Goal: Find specific fact: Find specific fact

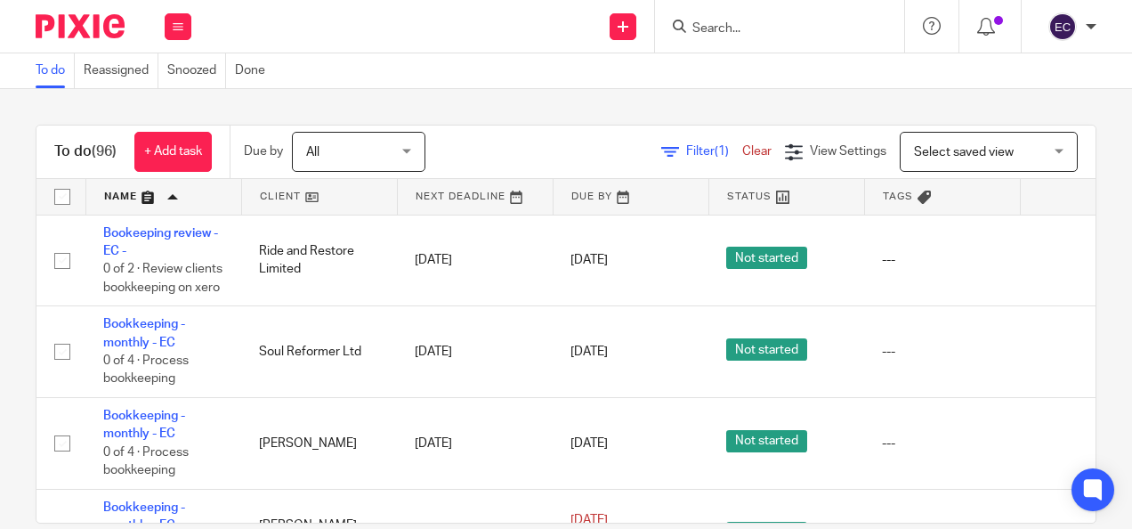
scroll to position [6054, 0]
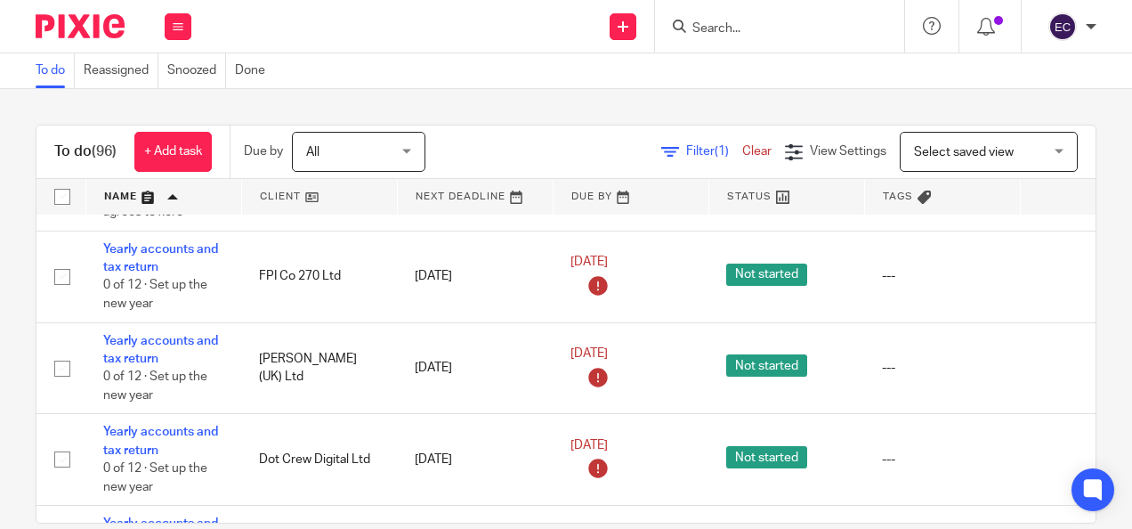
click at [717, 31] on input "Search" at bounding box center [771, 29] width 160 height 16
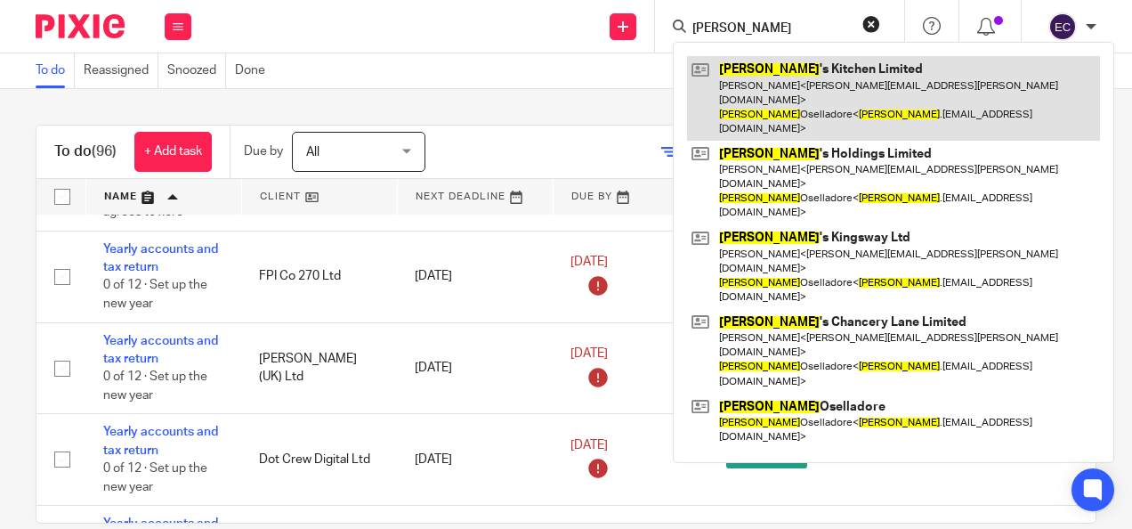
type input "guido"
click at [809, 100] on link at bounding box center [893, 98] width 413 height 85
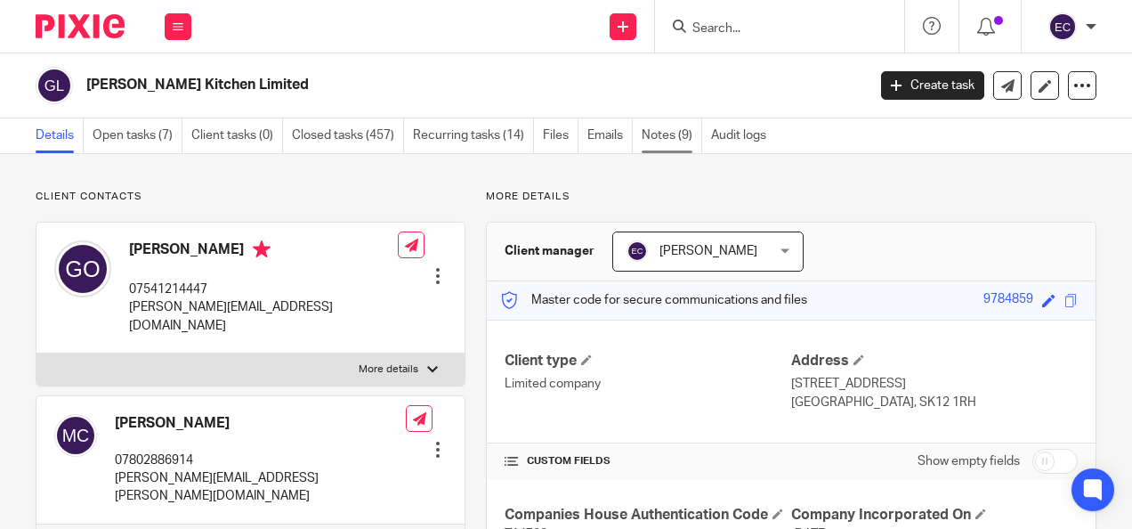
click at [655, 133] on link "Notes (9)" at bounding box center [672, 135] width 61 height 35
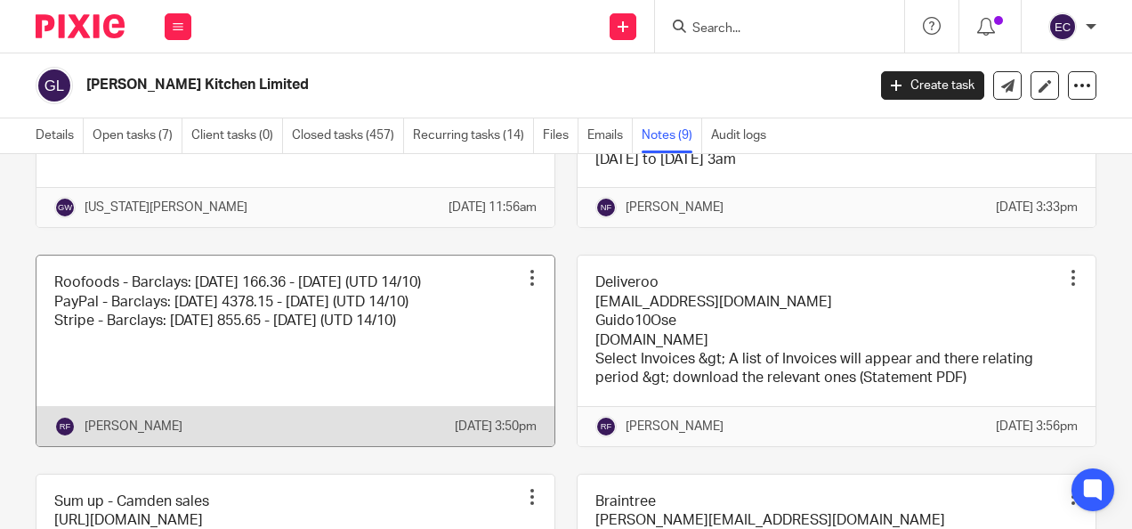
scroll to position [445, 0]
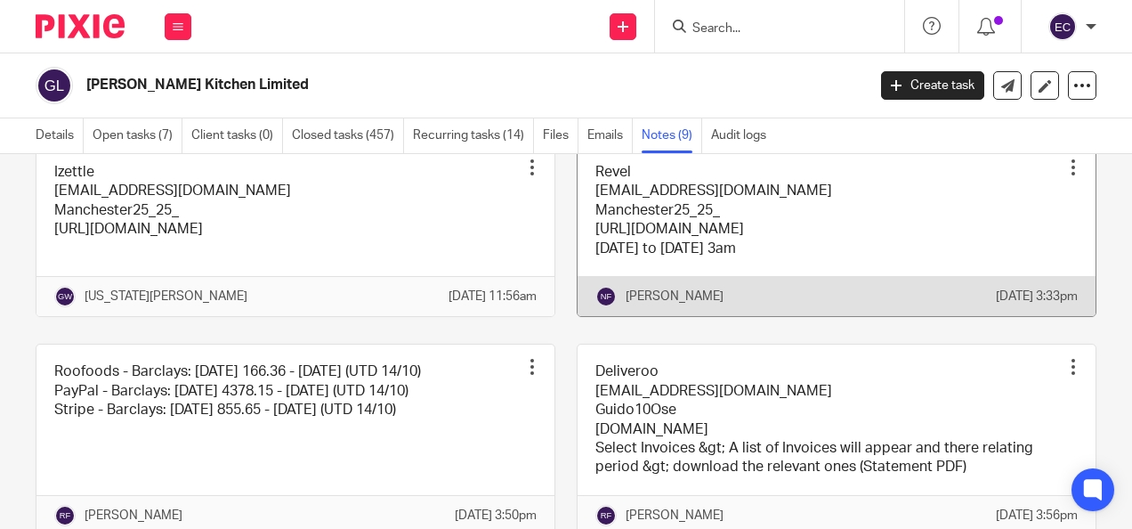
click at [798, 207] on link at bounding box center [837, 230] width 518 height 171
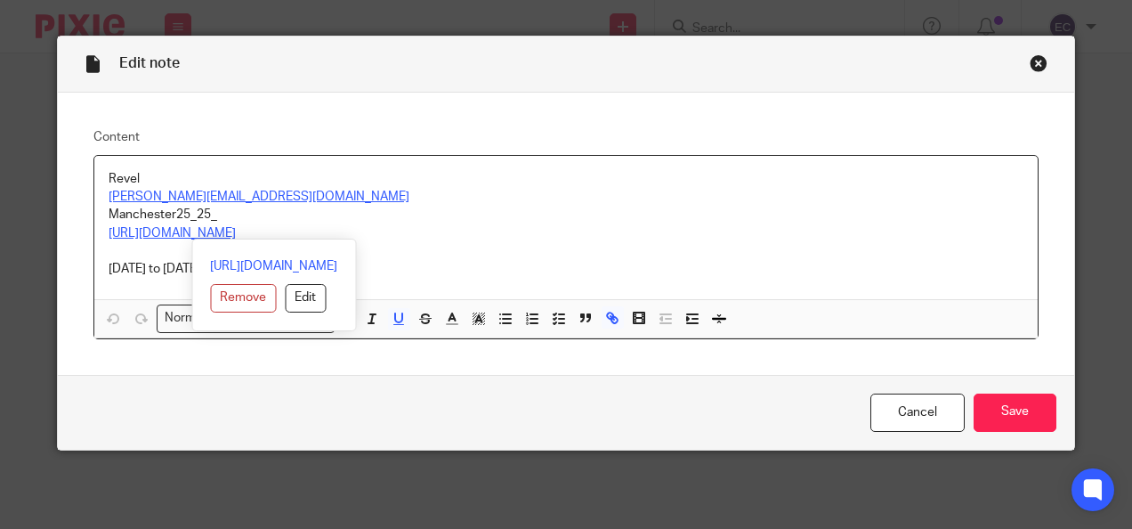
drag, startPoint x: 484, startPoint y: 231, endPoint x: 88, endPoint y: 231, distance: 396.2
click at [94, 231] on div "Revel [EMAIL_ADDRESS][DOMAIN_NAME] Manchester25_25_ [URL][DOMAIN_NAME] [DATE] t…" at bounding box center [566, 228] width 945 height 144
copy u "[URL][DOMAIN_NAME]"
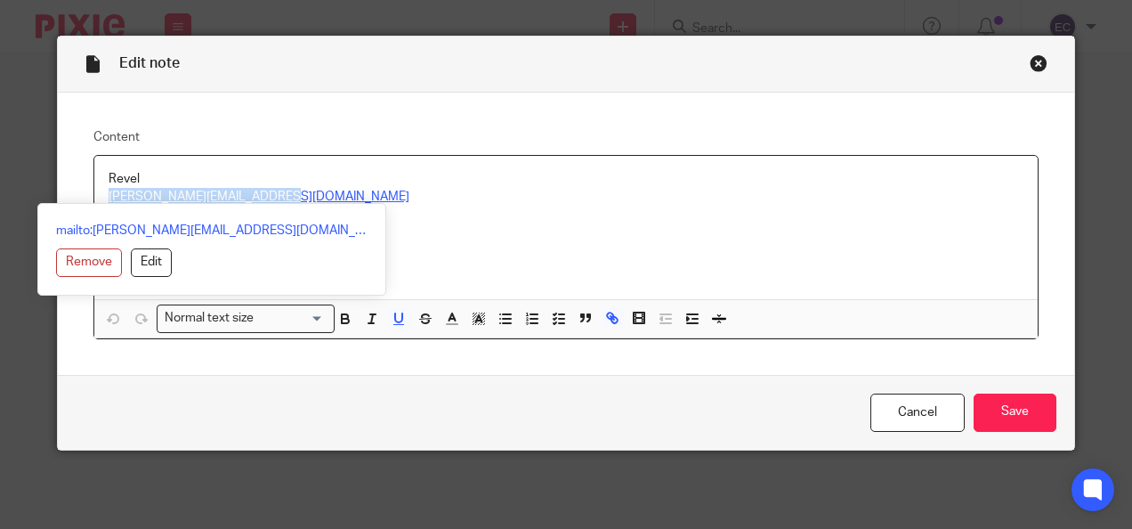
drag, startPoint x: 275, startPoint y: 193, endPoint x: 172, endPoint y: 182, distance: 103.9
click at [172, 182] on div "Revel [EMAIL_ADDRESS][DOMAIN_NAME] Manchester25_25_ [URL][DOMAIN_NAME] [DATE] t…" at bounding box center [566, 228] width 945 height 144
copy div "[PERSON_NAME][EMAIL_ADDRESS][DOMAIN_NAME]"
drag, startPoint x: 210, startPoint y: 208, endPoint x: 112, endPoint y: 207, distance: 97.9
click at [112, 207] on div "mailto:[PERSON_NAME][EMAIL_ADDRESS][DOMAIN_NAME] Remove Edit" at bounding box center [211, 249] width 349 height 93
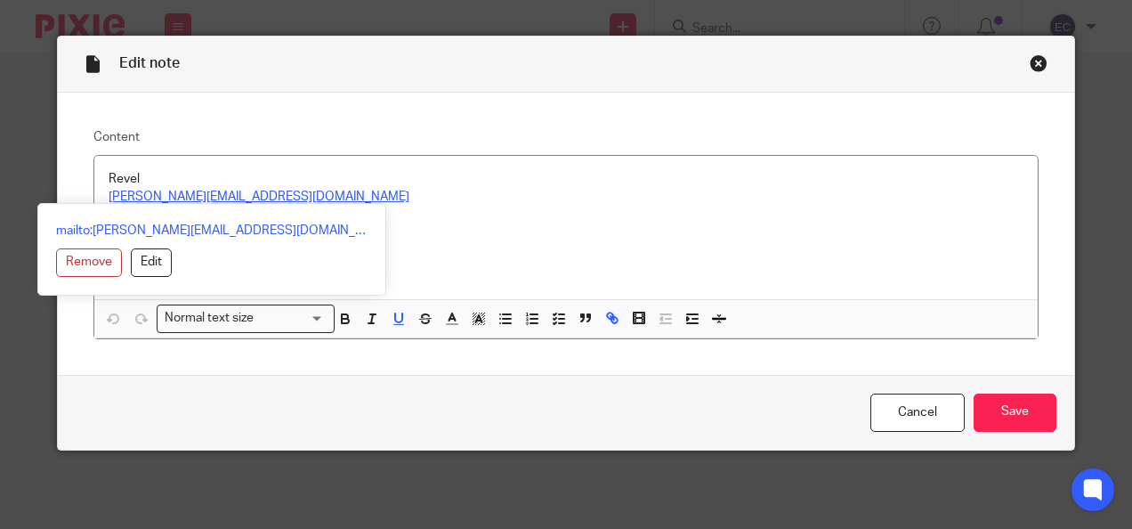
drag, startPoint x: 112, startPoint y: 207, endPoint x: 473, endPoint y: 211, distance: 360.6
click at [473, 211] on p "Manchester25_25_" at bounding box center [567, 215] width 916 height 18
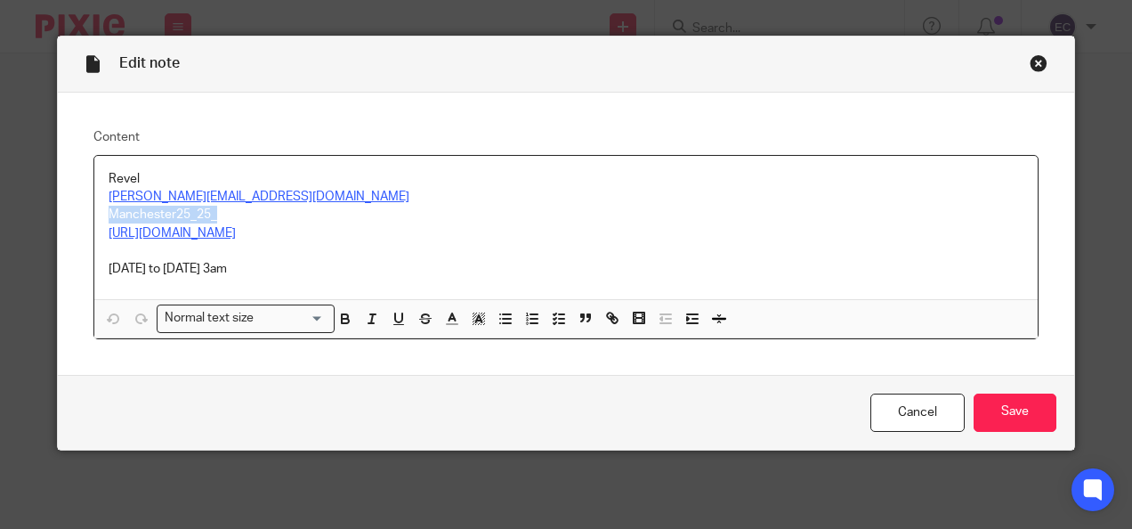
drag, startPoint x: 212, startPoint y: 214, endPoint x: 74, endPoint y: 207, distance: 138.1
click at [74, 207] on div "Content Revel [EMAIL_ADDRESS][DOMAIN_NAME] Manchester25_25_ [URL][DOMAIN_NAME] …" at bounding box center [567, 234] width 1018 height 282
copy p "Manchester25_25_"
